Goal: Task Accomplishment & Management: Complete application form

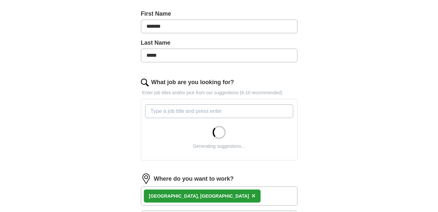
scroll to position [163, 0]
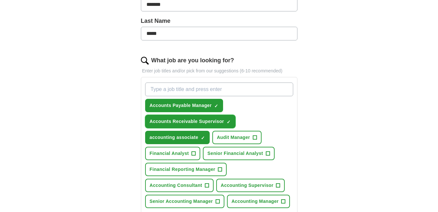
click at [0, 0] on span "×" at bounding box center [0, 0] width 0 height 0
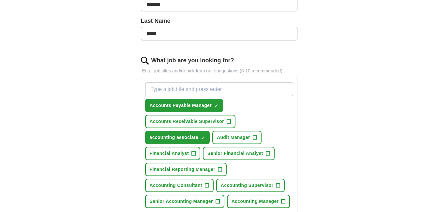
click at [157, 91] on input "What job are you looking for?" at bounding box center [219, 89] width 148 height 14
click at [156, 90] on input "Accounts" at bounding box center [219, 89] width 148 height 14
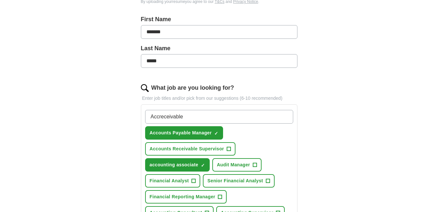
scroll to position [130, 0]
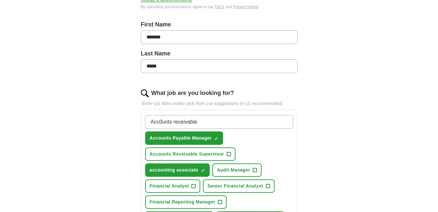
click at [161, 119] on input "Acc0unts receivable" at bounding box center [219, 122] width 148 height 14
click at [207, 122] on input "Accounts receivable" at bounding box center [219, 122] width 148 height 14
click at [315, 155] on div "Let ApplyIQ do the hard work of searching and applying for jobs. Just tell us w…" at bounding box center [219, 170] width 208 height 488
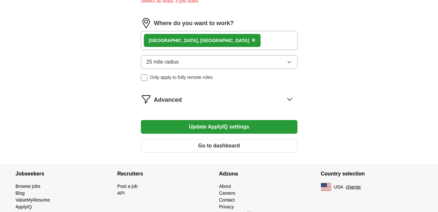
scroll to position [391, 0]
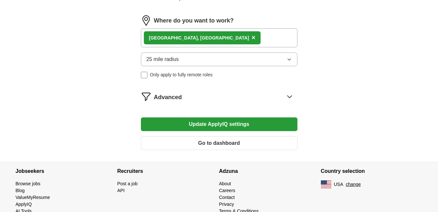
click at [218, 124] on button "Update ApplyIQ settings" at bounding box center [219, 124] width 156 height 14
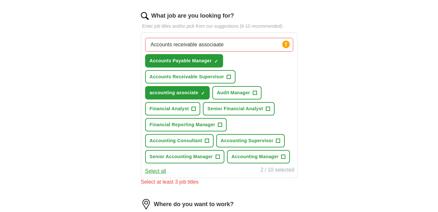
scroll to position [195, 0]
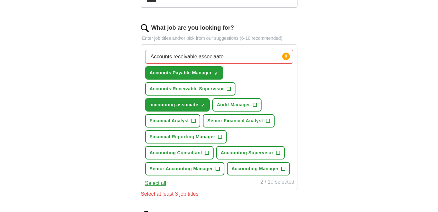
click at [216, 55] on input "Accounts receivable associaate" at bounding box center [219, 57] width 148 height 14
type input "Accounts receivable associate"
click at [247, 55] on input "Accounts receivable associate" at bounding box center [219, 57] width 148 height 14
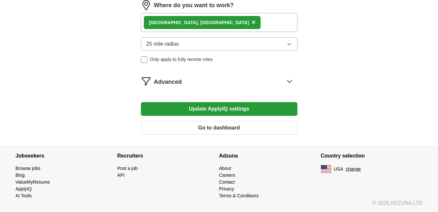
scroll to position [415, 0]
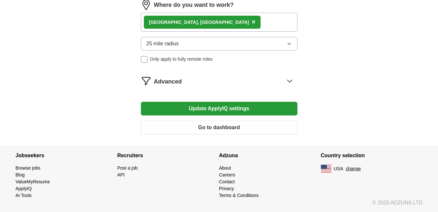
click at [226, 110] on button "Update ApplyIQ settings" at bounding box center [219, 109] width 156 height 14
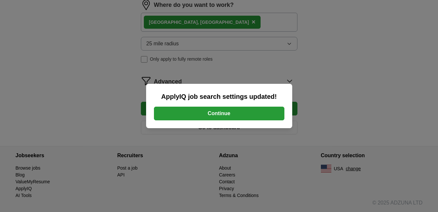
click at [218, 113] on button "Continue" at bounding box center [219, 114] width 130 height 14
